Goal: Check status: Check status

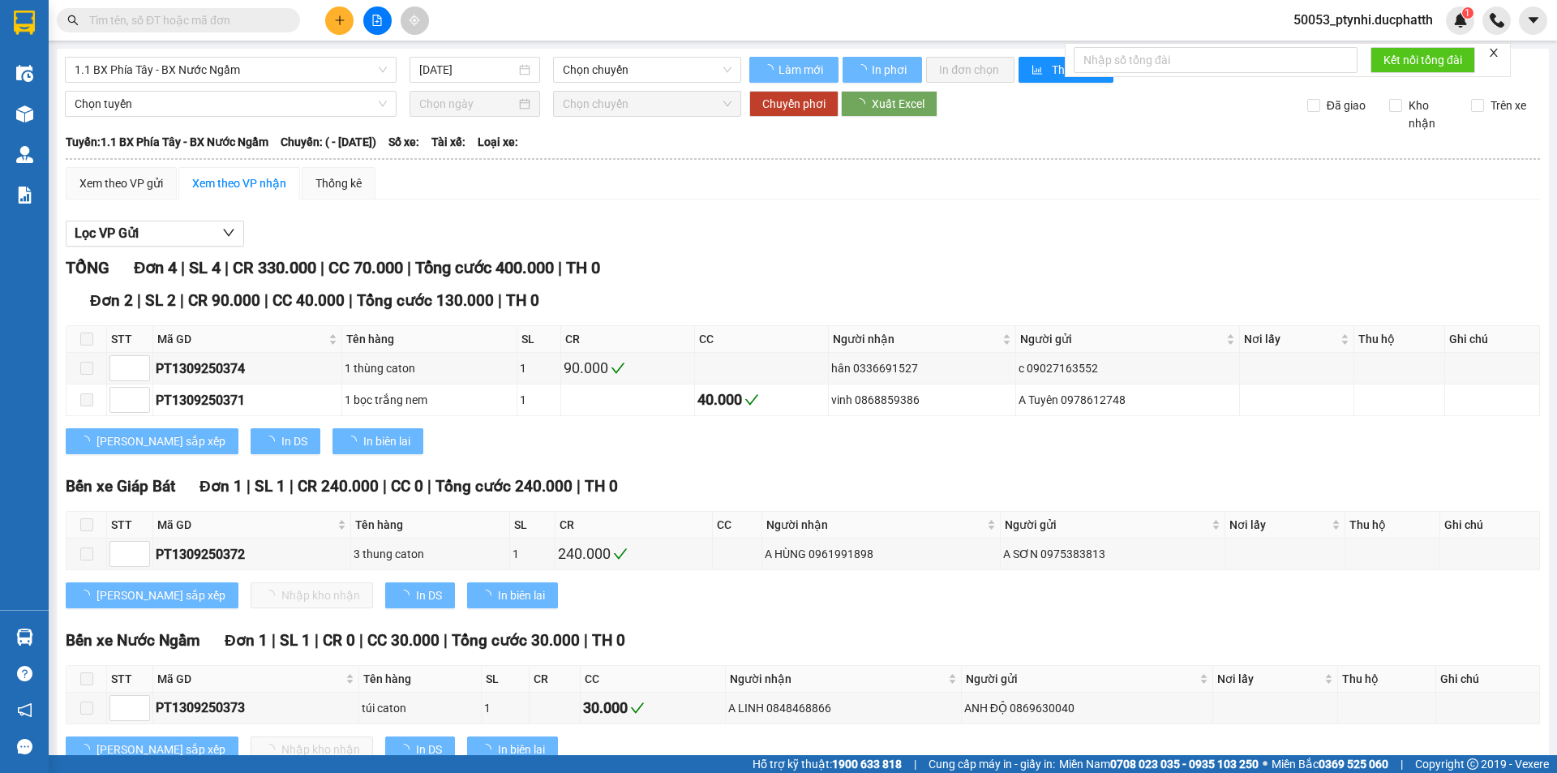
type input "[DATE]"
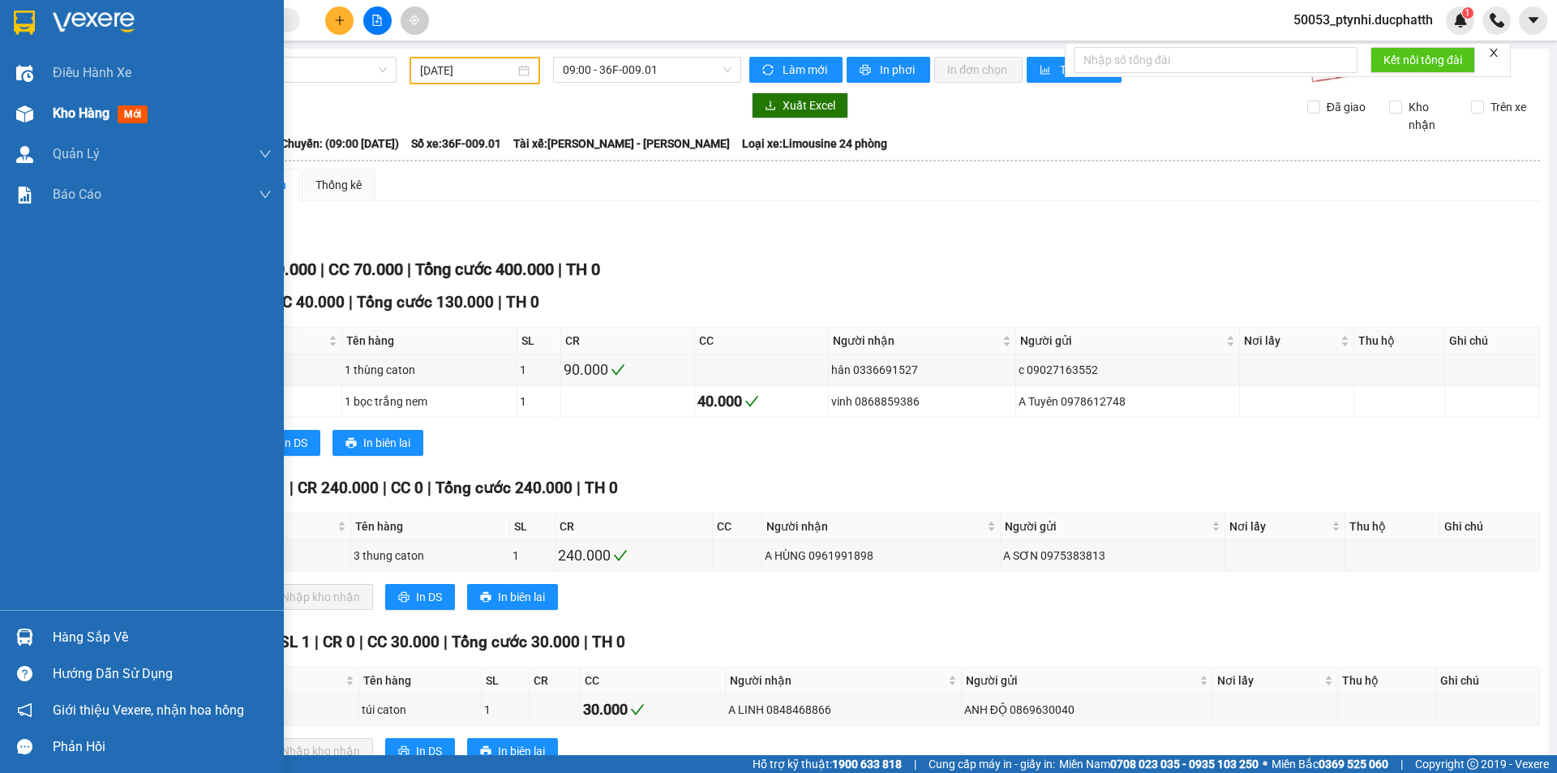
click at [39, 109] on div "Kho hàng mới" at bounding box center [142, 113] width 284 height 41
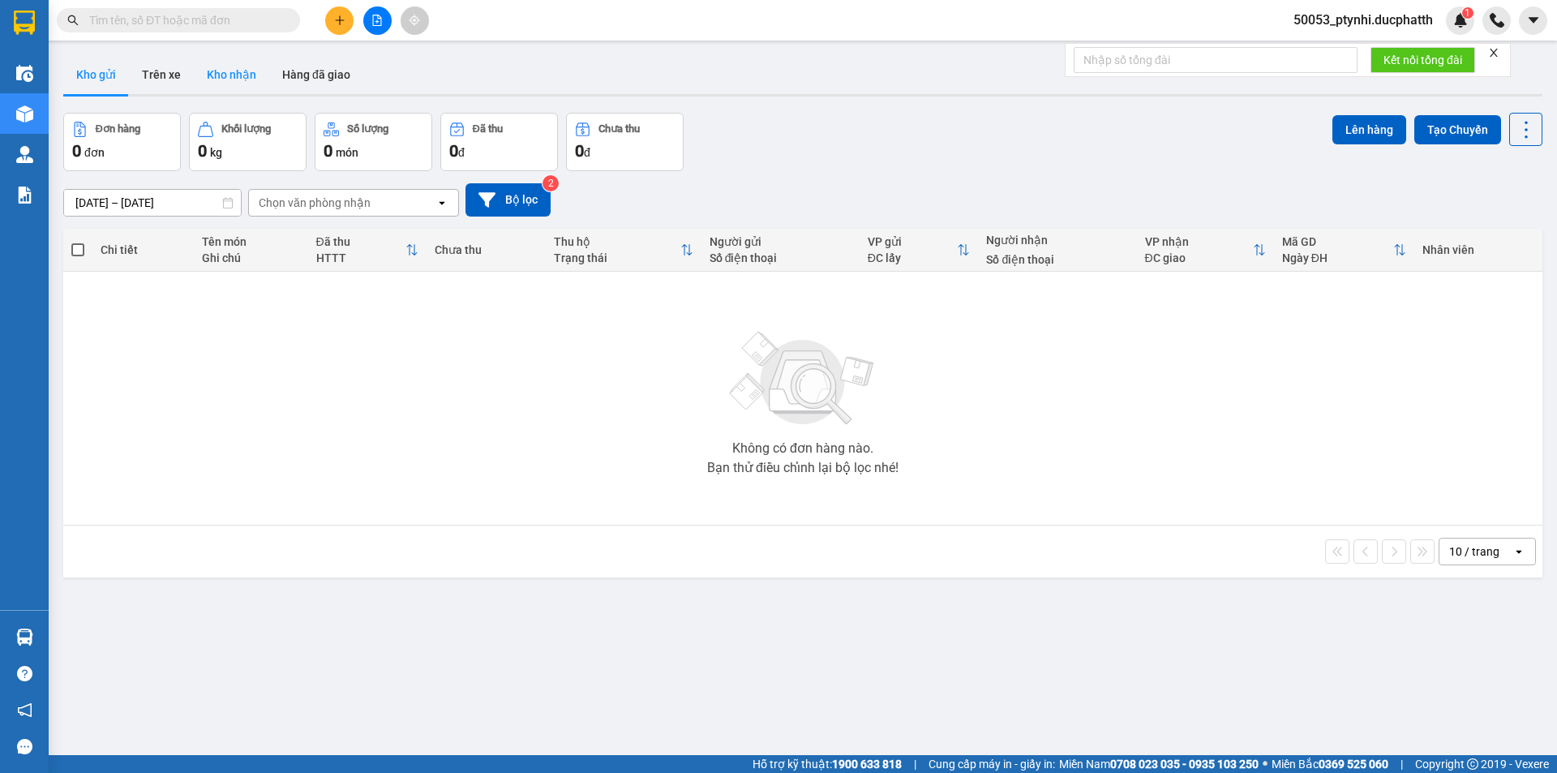
click at [261, 69] on button "Kho nhận" at bounding box center [231, 74] width 75 height 39
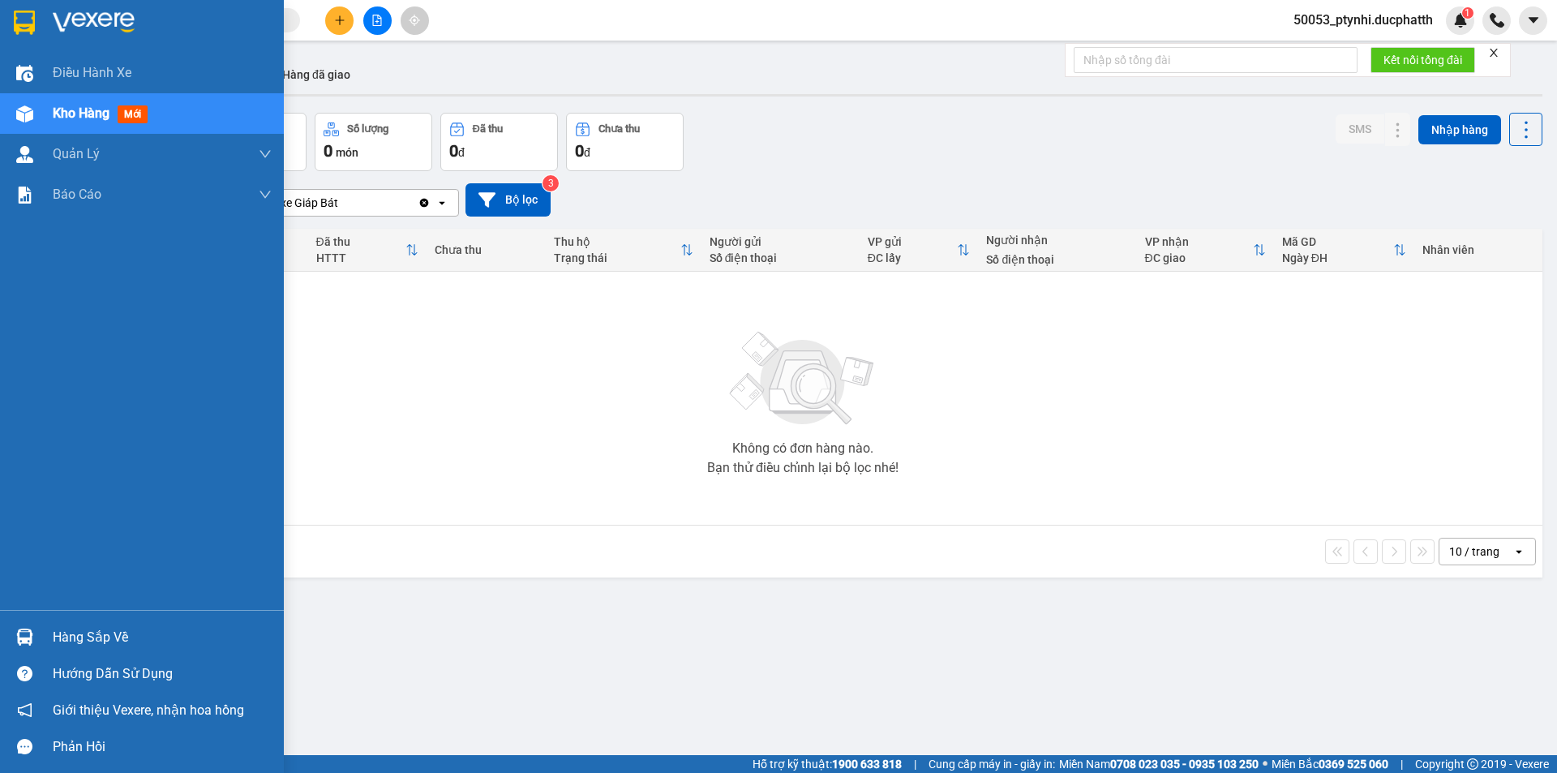
click at [39, 634] on div "Hàng sắp về" at bounding box center [142, 637] width 284 height 36
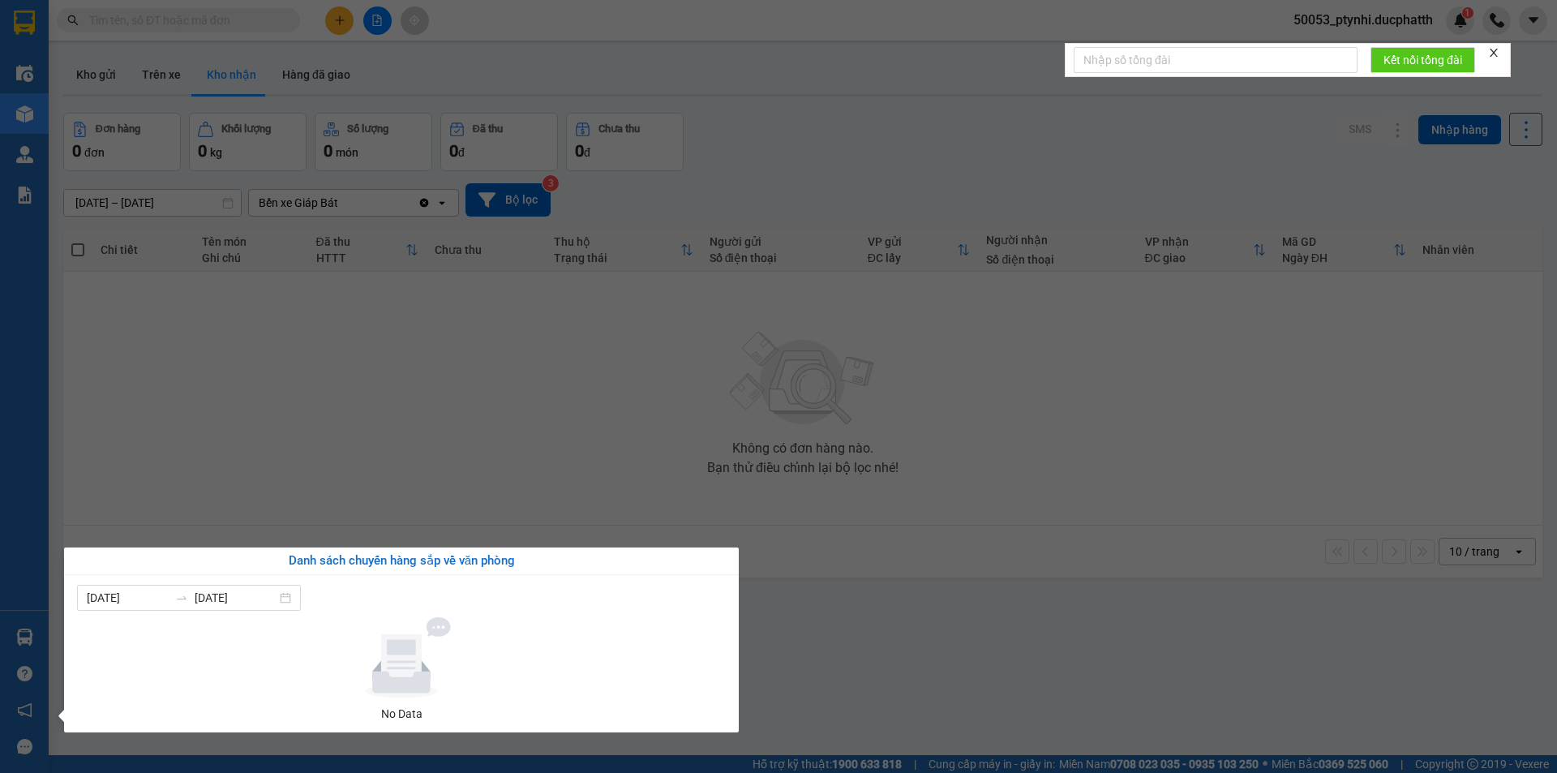
drag, startPoint x: 444, startPoint y: 310, endPoint x: 411, endPoint y: 207, distance: 108.2
click at [445, 301] on section "Kết quả tìm kiếm ( 0 ) Bộ lọc No Data 50053_ptynhi.ducphatth 1 Điều hành xe Kho…" at bounding box center [778, 386] width 1557 height 773
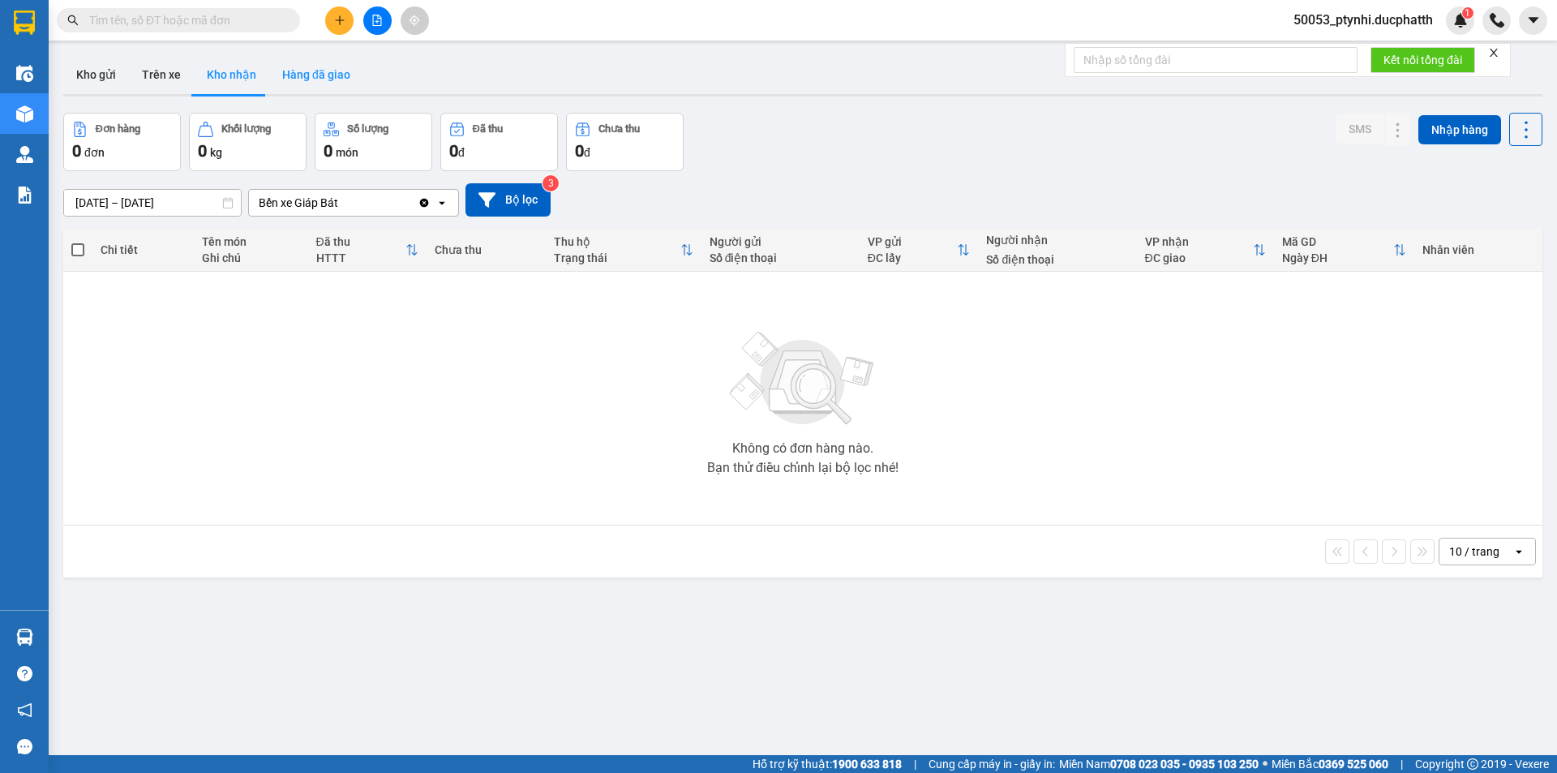
click at [310, 84] on button "Hàng đã giao" at bounding box center [316, 74] width 94 height 39
